Goal: Transaction & Acquisition: Purchase product/service

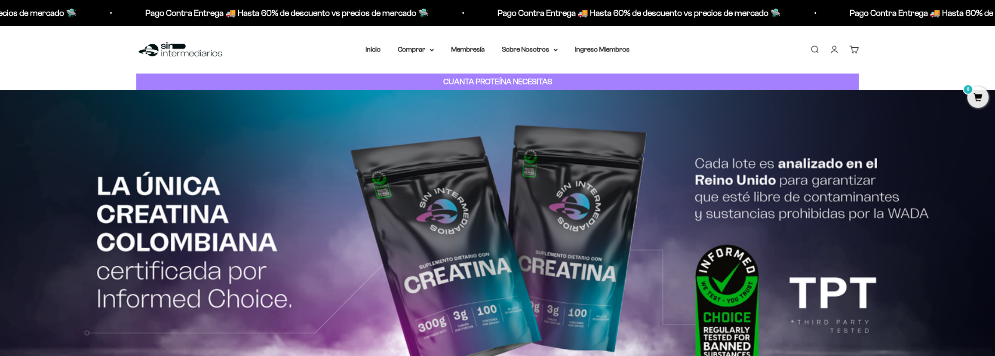
click at [816, 45] on link "Buscar" at bounding box center [814, 49] width 9 height 9
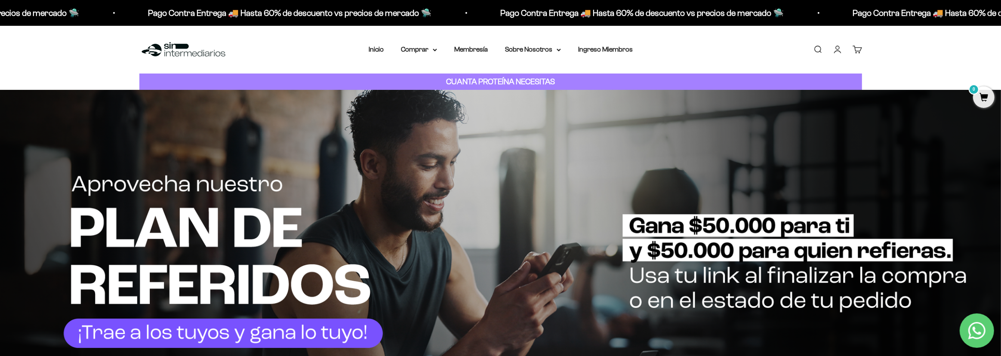
type input "vegan"
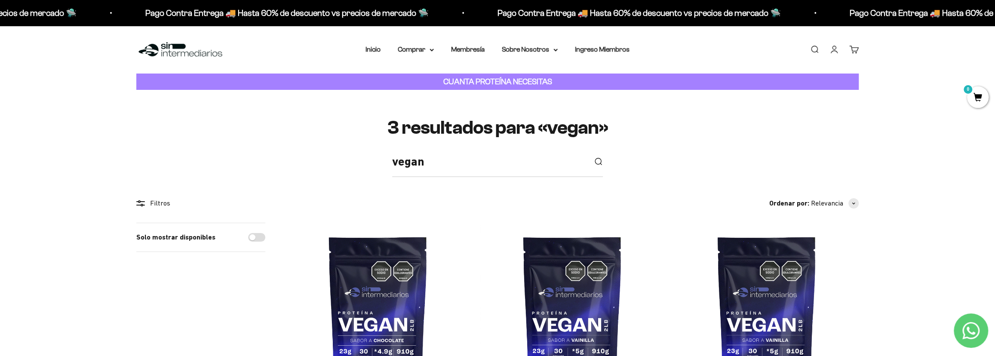
click at [208, 61] on div "Menú Buscar Inicio Comprar Proteínas Ver Todos Whey Iso Vegan Pancakes Pre-Entr…" at bounding box center [497, 50] width 995 height 48
click at [204, 54] on img at bounding box center [180, 49] width 88 height 18
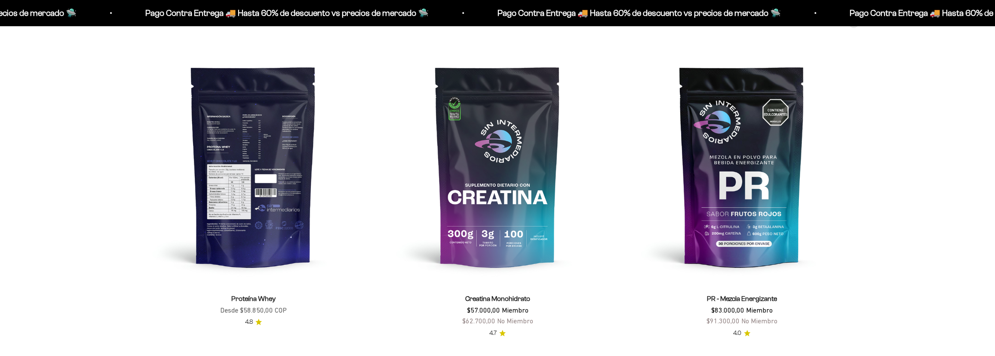
scroll to position [469, 0]
click at [241, 176] on img at bounding box center [253, 166] width 234 height 234
